Goal: Information Seeking & Learning: Learn about a topic

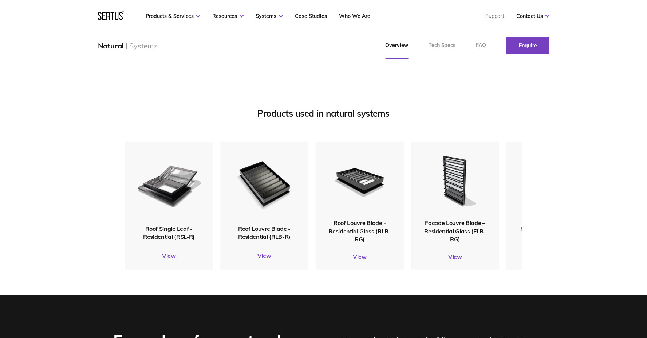
scroll to position [848, 0]
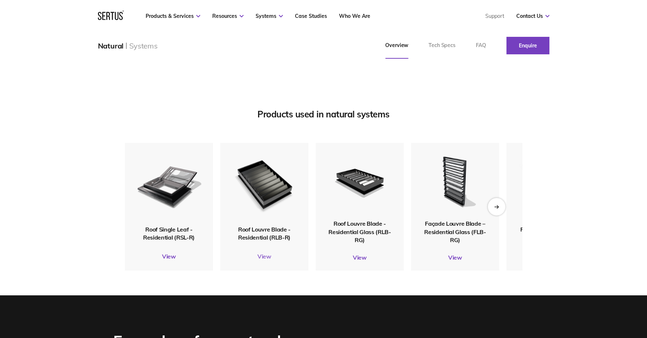
click at [268, 260] on link "View" at bounding box center [264, 255] width 88 height 7
click at [498, 208] on icon "Next slide" at bounding box center [497, 206] width 1 height 3
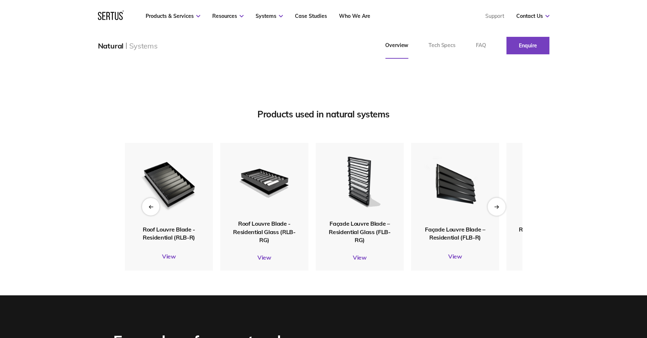
click at [498, 208] on icon "Next slide" at bounding box center [497, 206] width 1 height 3
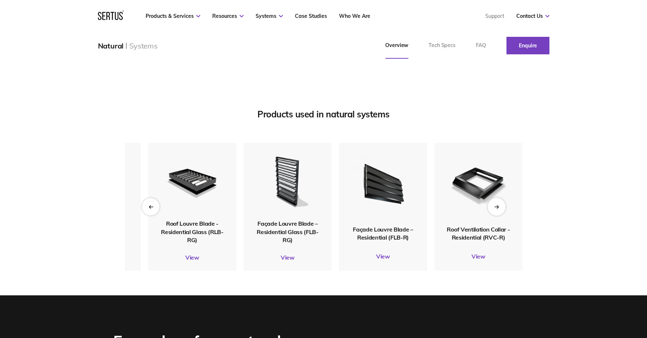
click at [498, 208] on icon "Next slide" at bounding box center [497, 206] width 1 height 3
click at [155, 215] on div "Previous slide" at bounding box center [151, 206] width 18 height 18
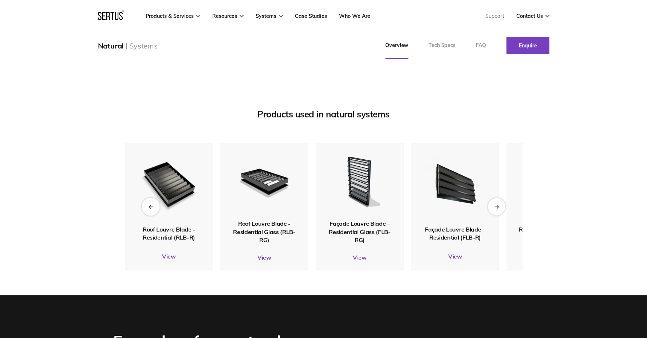
click at [155, 215] on div "Previous slide" at bounding box center [151, 206] width 18 height 18
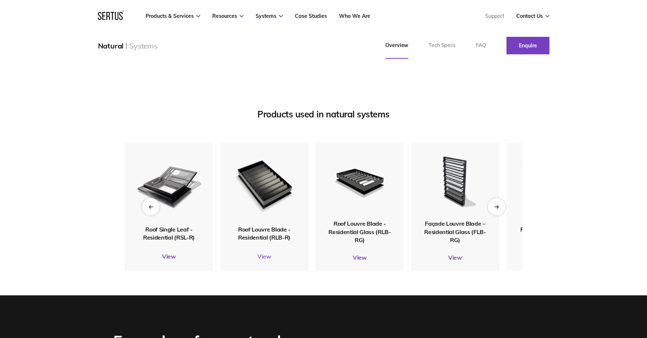
click at [264, 260] on link "View" at bounding box center [264, 255] width 88 height 7
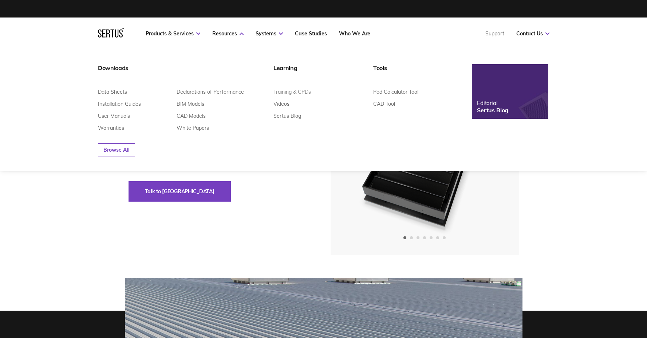
click at [281, 92] on link "Training & CPDs" at bounding box center [292, 91] width 38 height 7
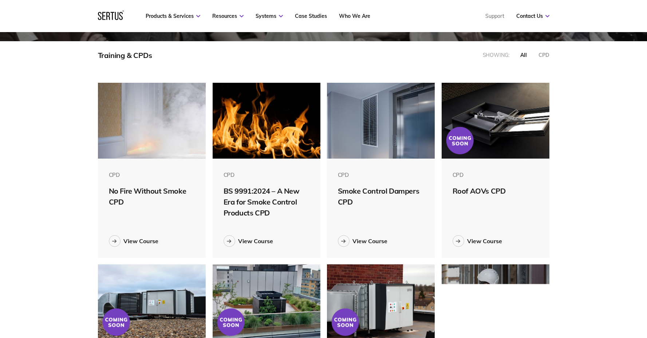
scroll to position [171, 0]
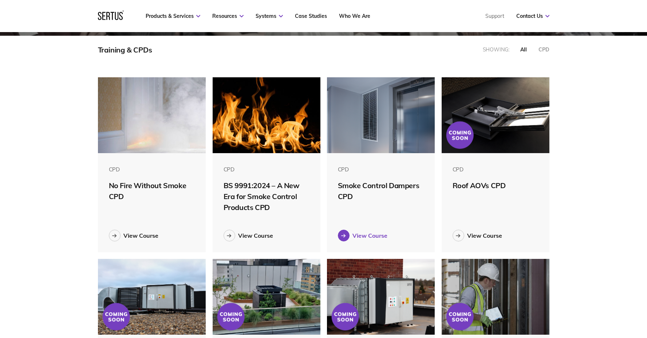
click at [375, 240] on link "View Course" at bounding box center [381, 235] width 86 height 12
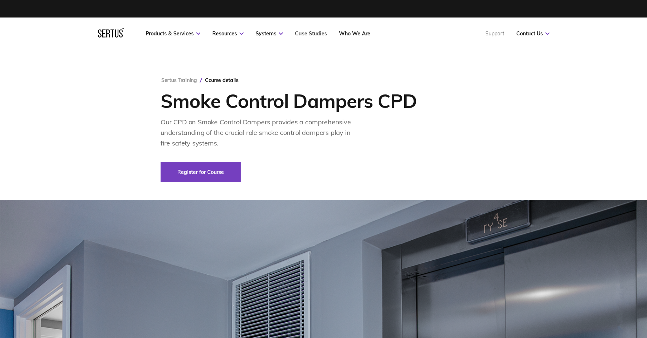
click at [301, 31] on link "Case Studies" at bounding box center [311, 33] width 32 height 7
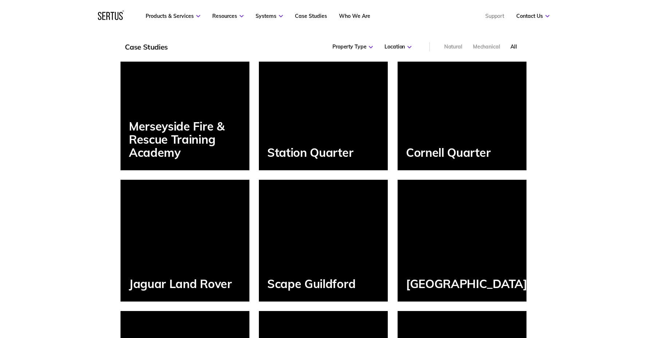
scroll to position [635, 0]
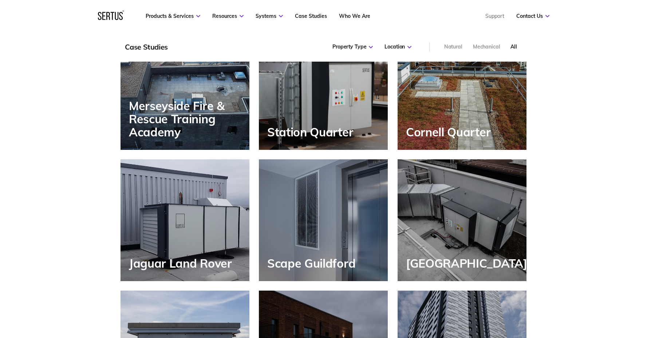
click at [308, 222] on div "Scape Guildford" at bounding box center [323, 220] width 129 height 122
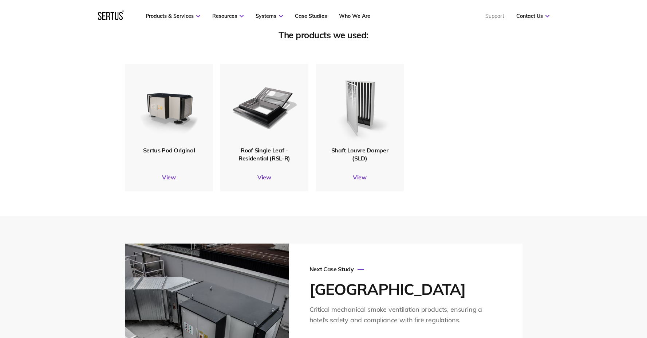
scroll to position [1493, 0]
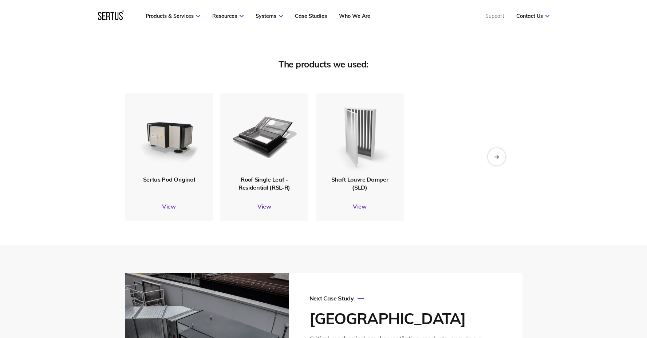
click at [365, 176] on img at bounding box center [359, 134] width 71 height 84
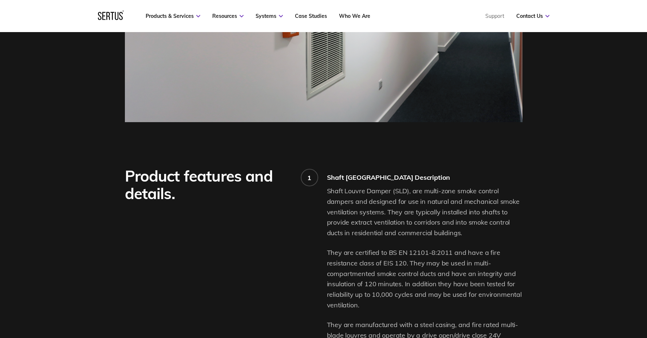
scroll to position [476, 0]
